Goal: Task Accomplishment & Management: Complete application form

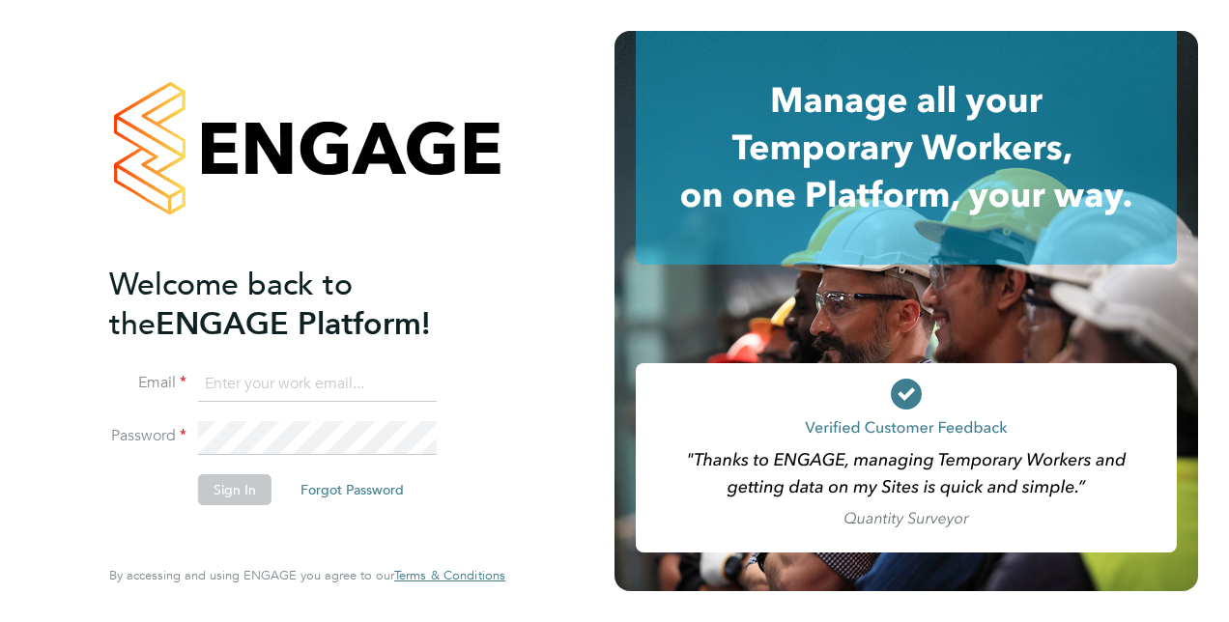
click at [294, 380] on input at bounding box center [317, 384] width 239 height 35
type input "suzanne.worrall2@justice.gov.uk"
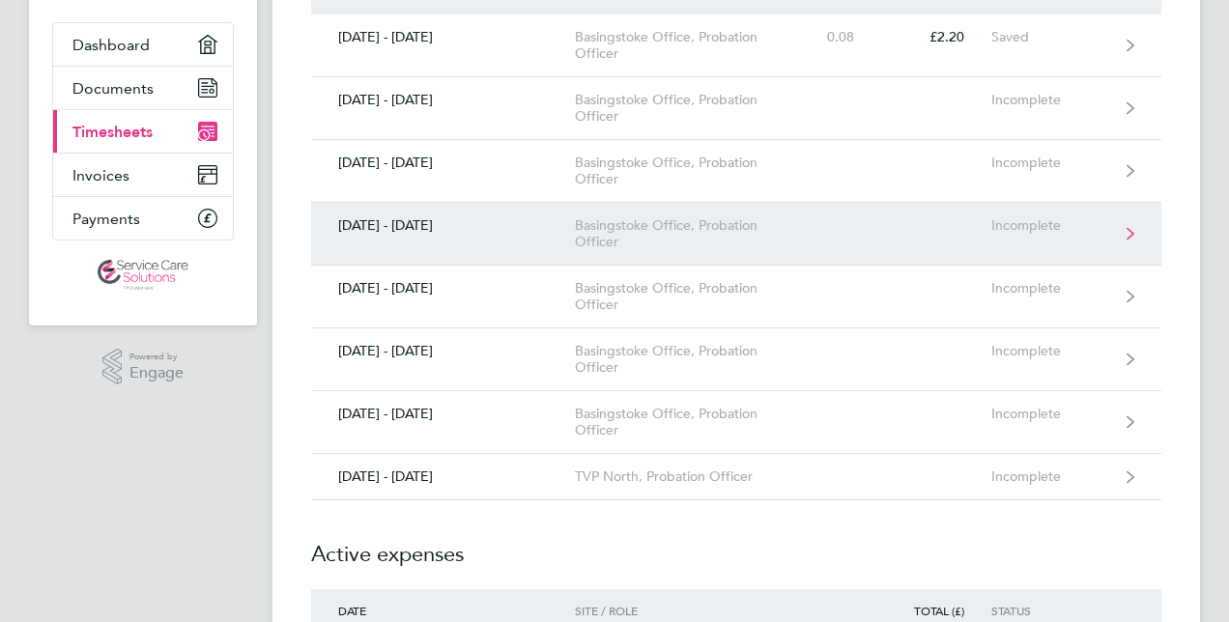
scroll to position [290, 0]
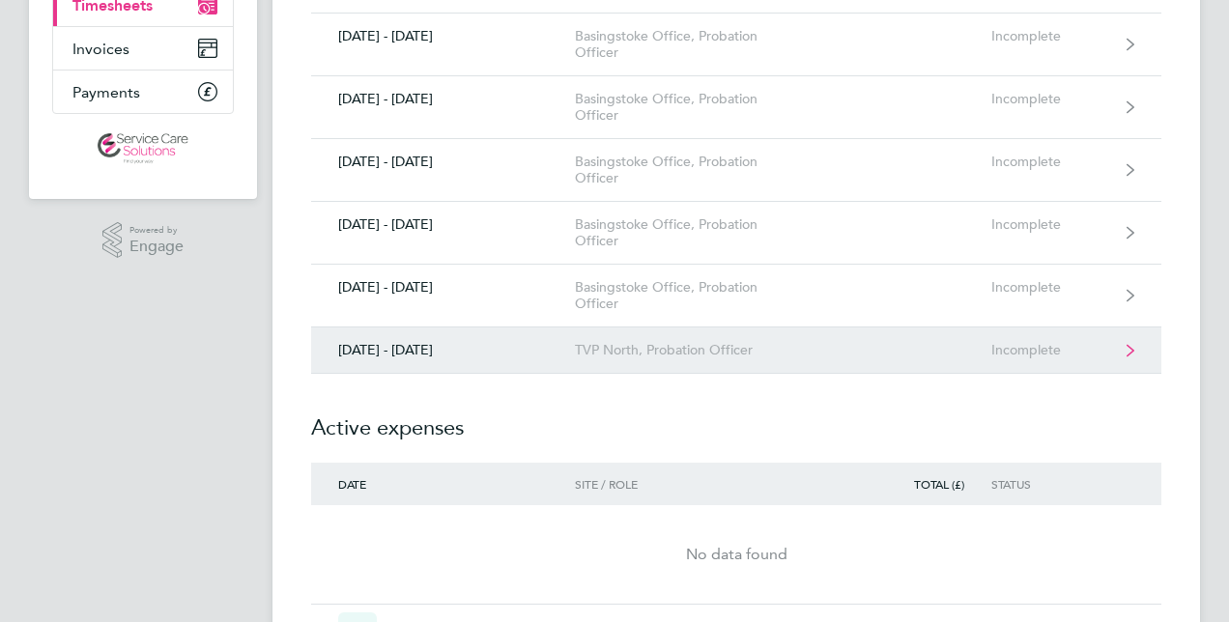
click at [630, 352] on div "TVP North, Probation Officer" at bounding box center [685, 350] width 221 height 16
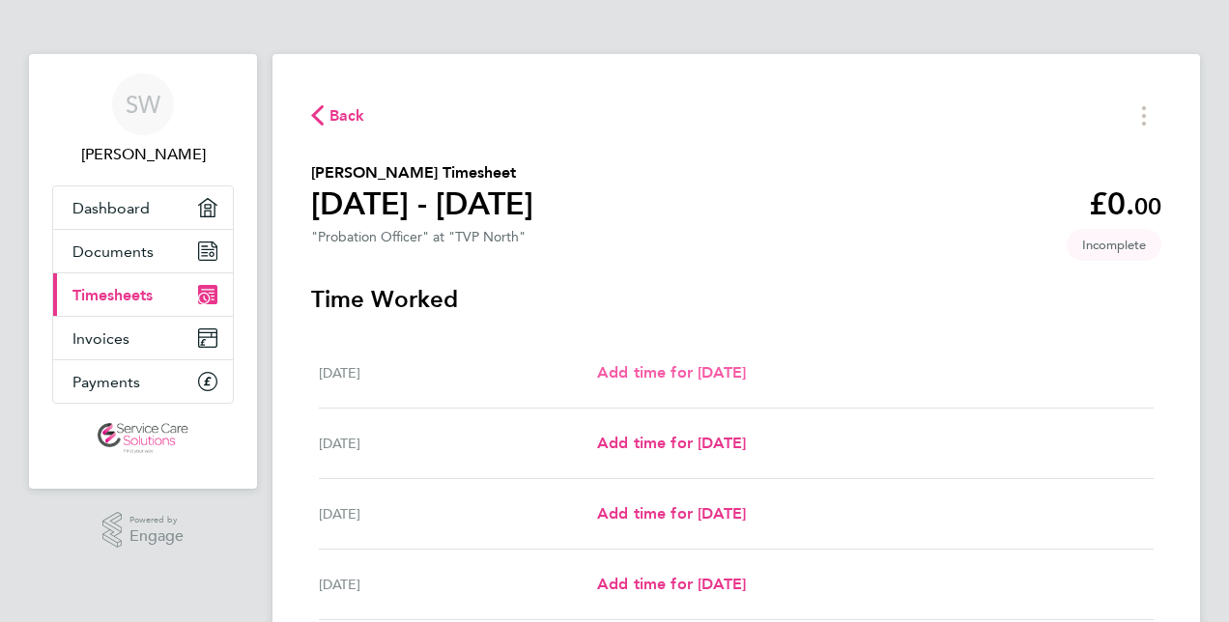
click at [650, 375] on span "Add time for [DATE]" at bounding box center [671, 372] width 149 height 18
select select "30"
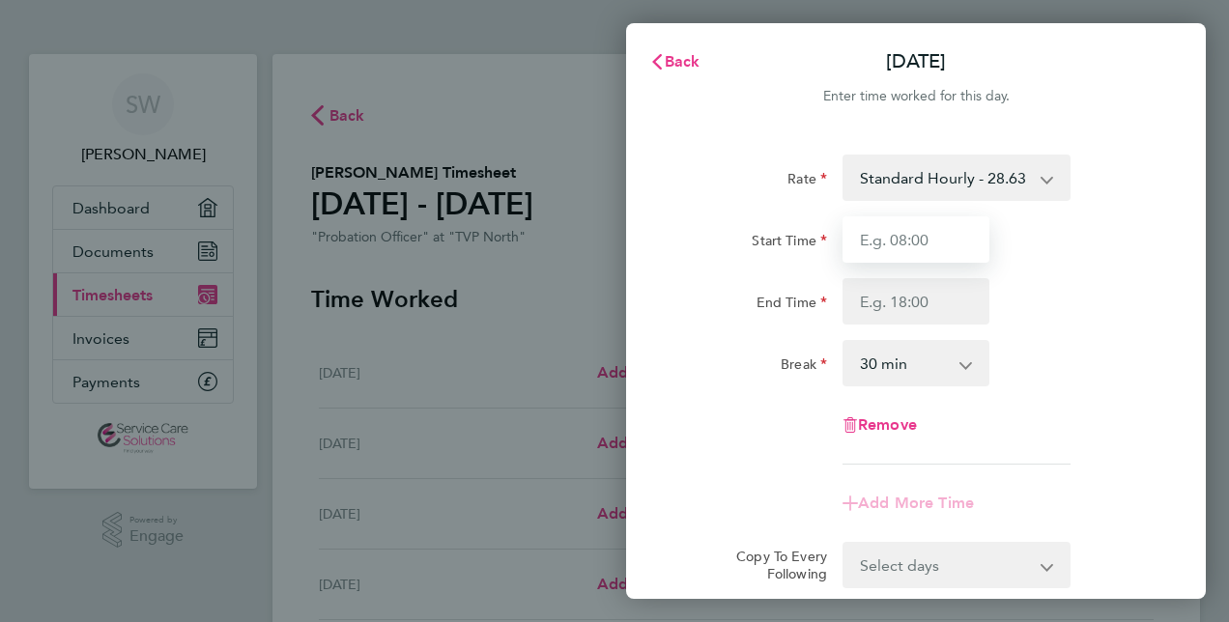
click at [889, 249] on input "Start Time" at bounding box center [916, 239] width 147 height 46
type input "09:00"
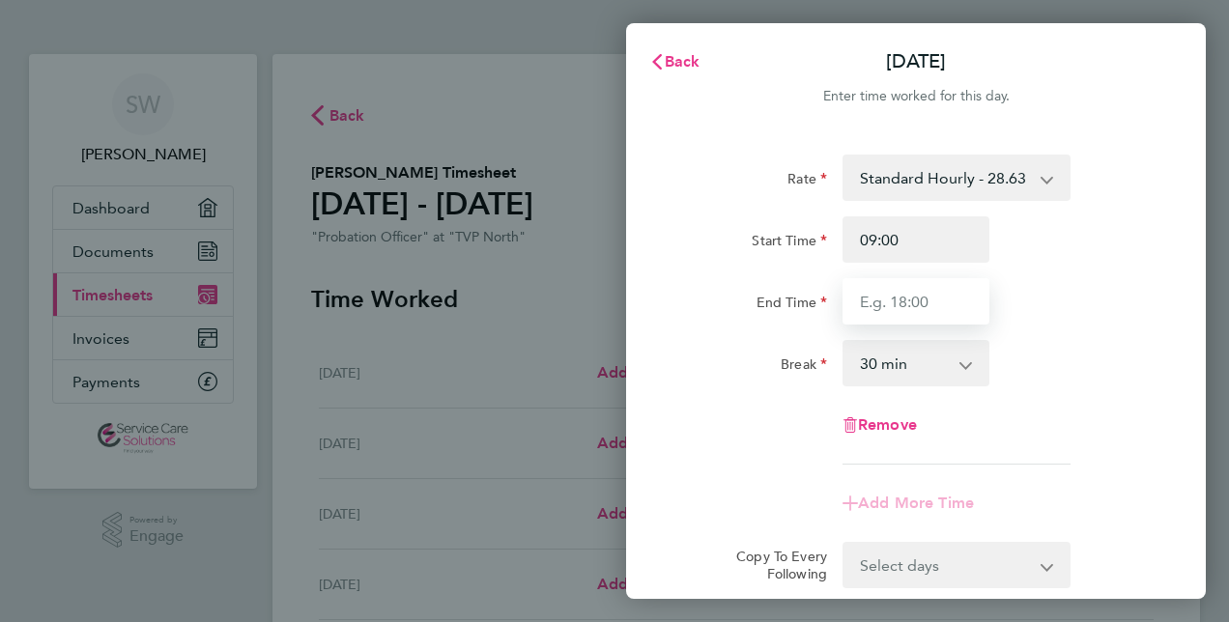
type input "17:00"
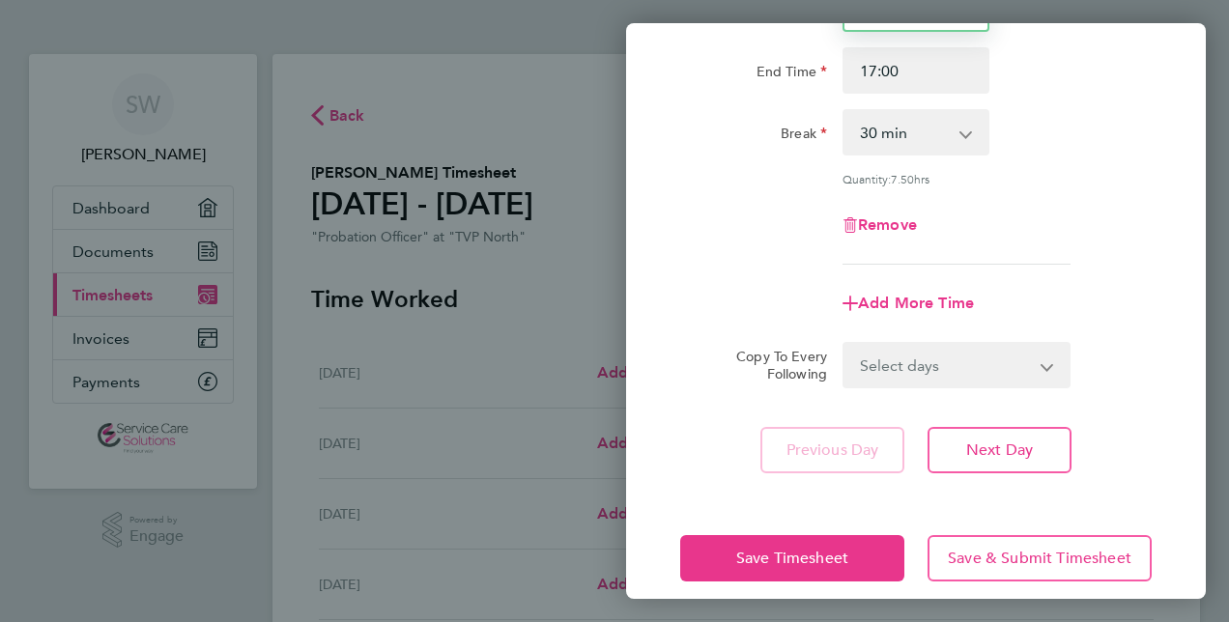
scroll to position [250, 0]
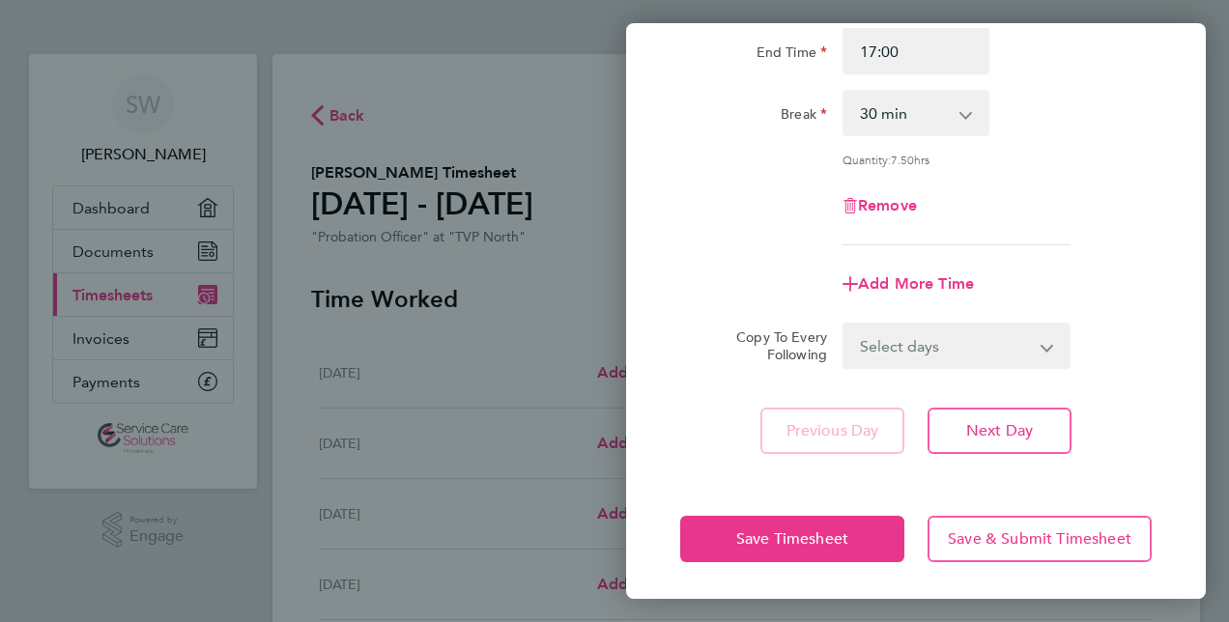
click at [922, 348] on select "Select days Day Weekday (Mon-Fri) Weekend (Sat-Sun) [DATE] [DATE] [DATE] [DATE]…" at bounding box center [946, 346] width 203 height 43
select select "WEEKDAY"
click at [845, 325] on select "Select days Day Weekday (Mon-Fri) Weekend (Sat-Sun) [DATE] [DATE] [DATE] [DATE]…" at bounding box center [946, 346] width 203 height 43
select select "[DATE]"
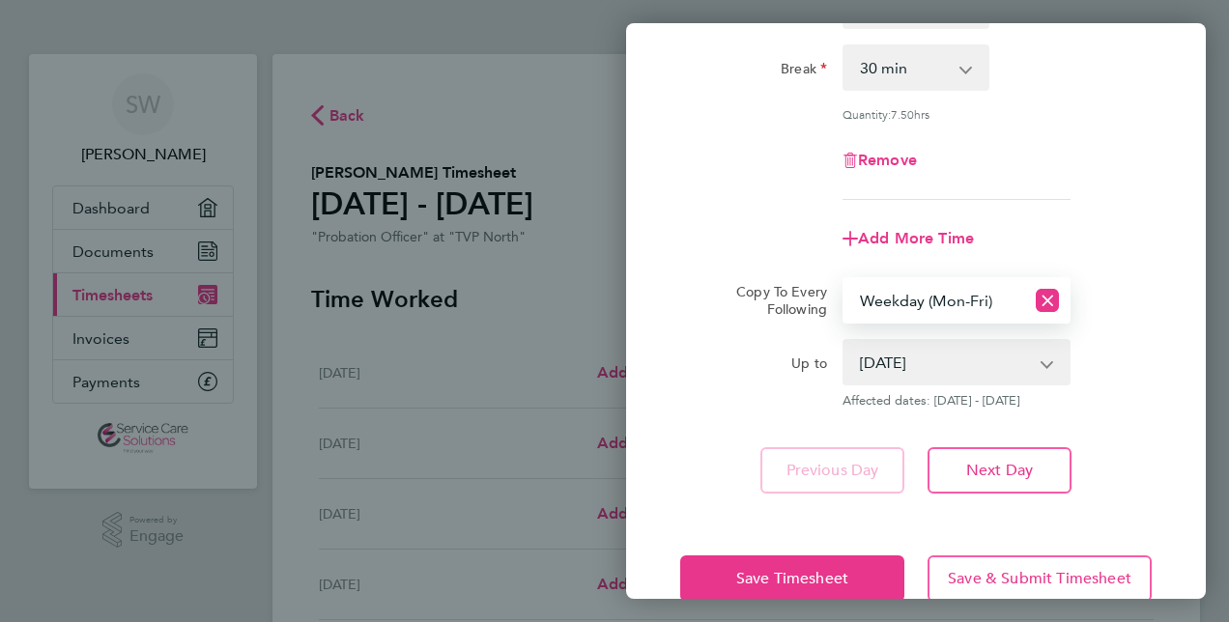
scroll to position [335, 0]
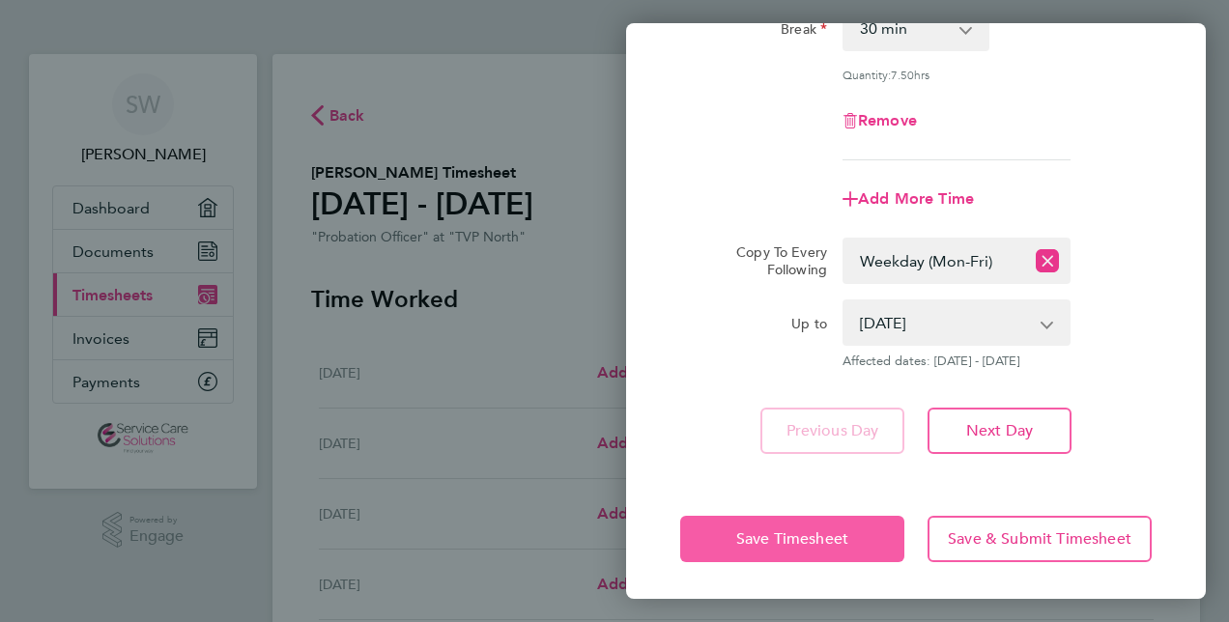
click at [815, 547] on button "Save Timesheet" at bounding box center [792, 539] width 224 height 46
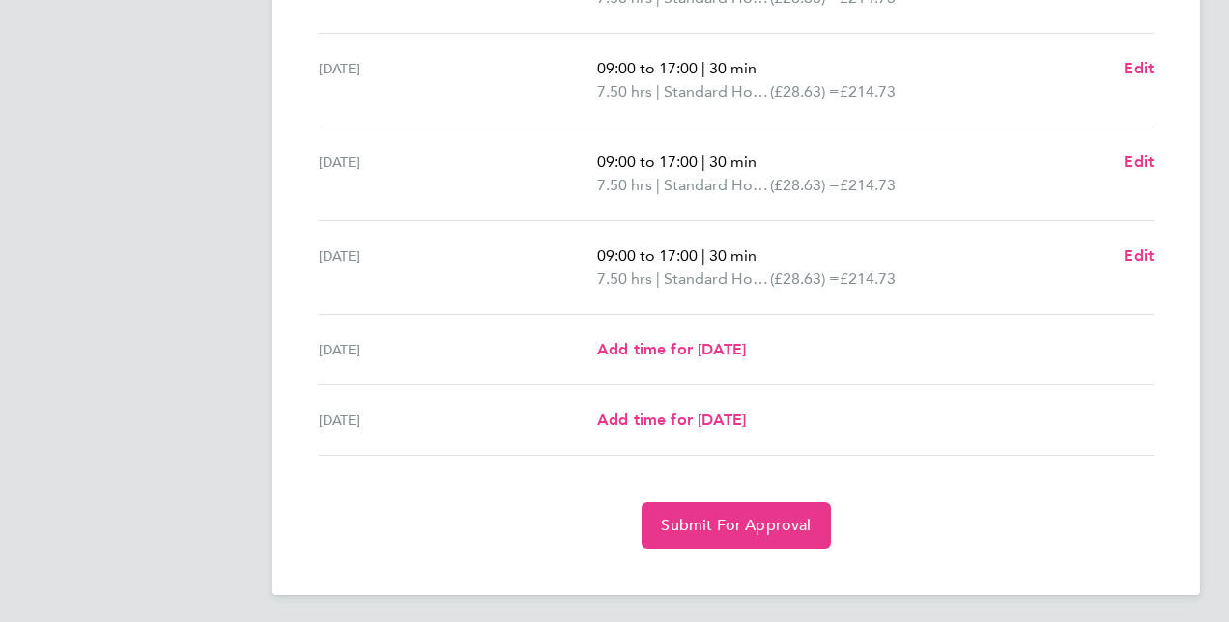
scroll to position [708, 0]
click at [745, 518] on span "Submit For Approval" at bounding box center [736, 524] width 150 height 19
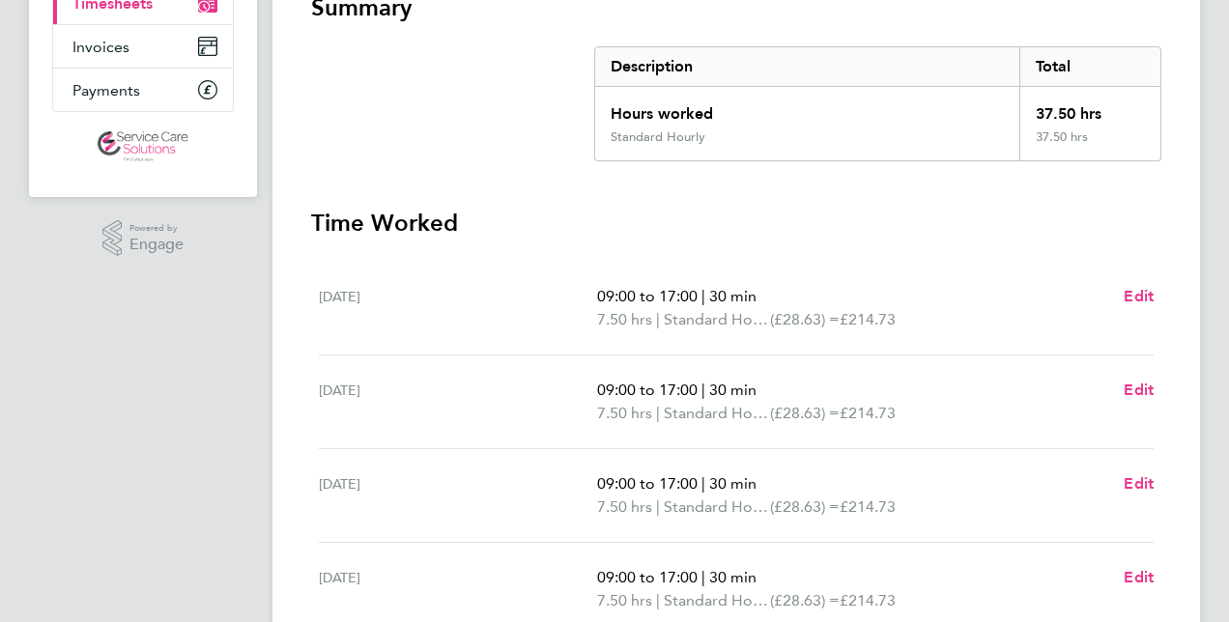
scroll to position [36, 0]
